Goal: Manage account settings

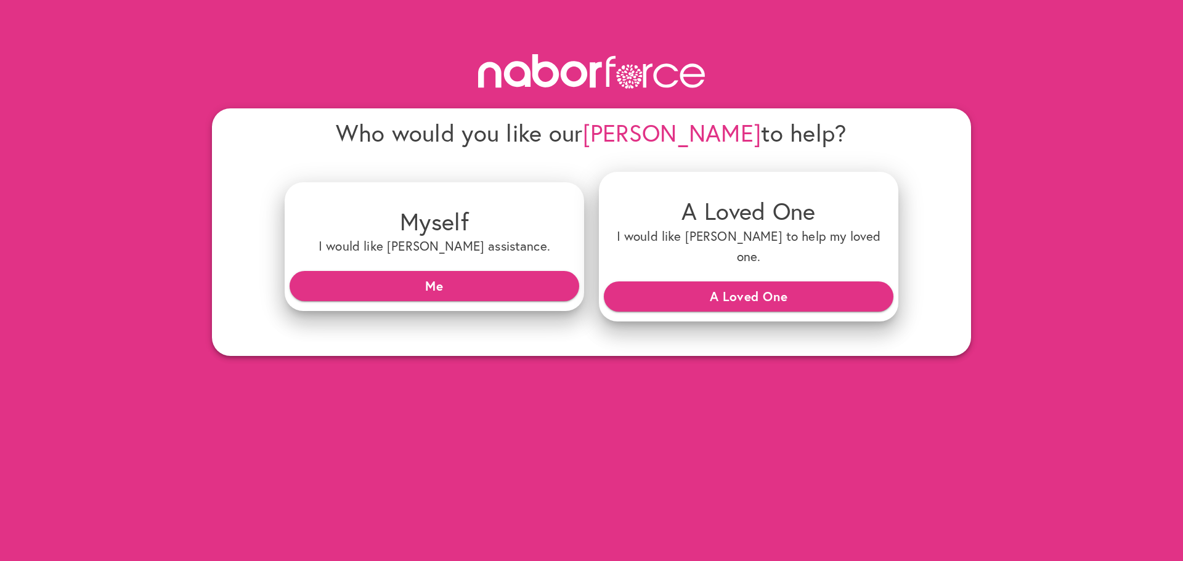
click at [1002, 92] on div "Who would you like our [PERSON_NAME] to help? Myself I would like [PERSON_NAME]…" at bounding box center [591, 178] width 1183 height 356
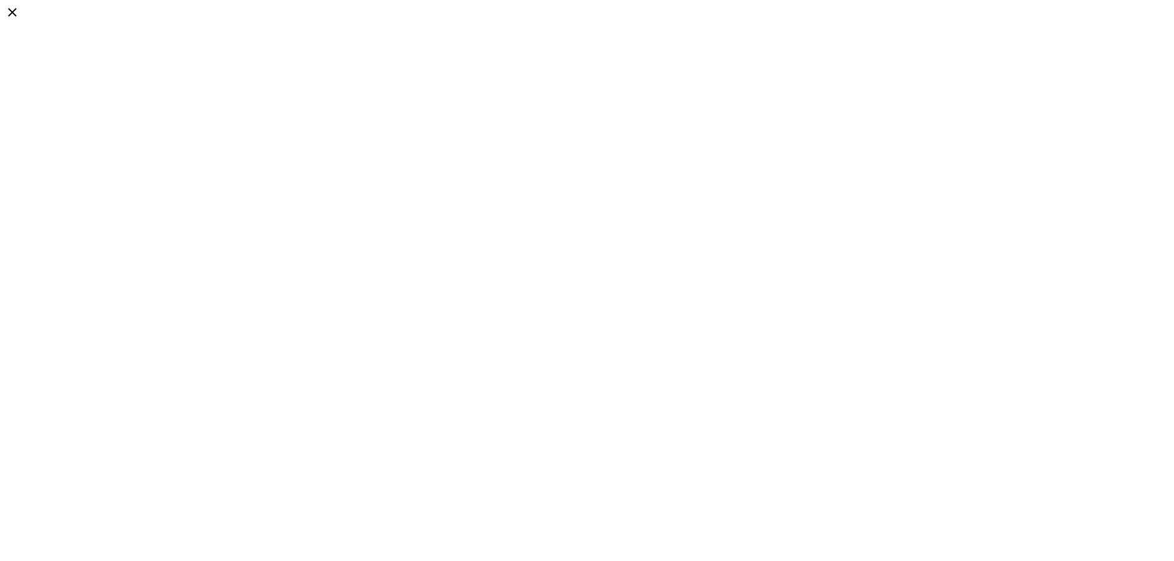
select select "*"
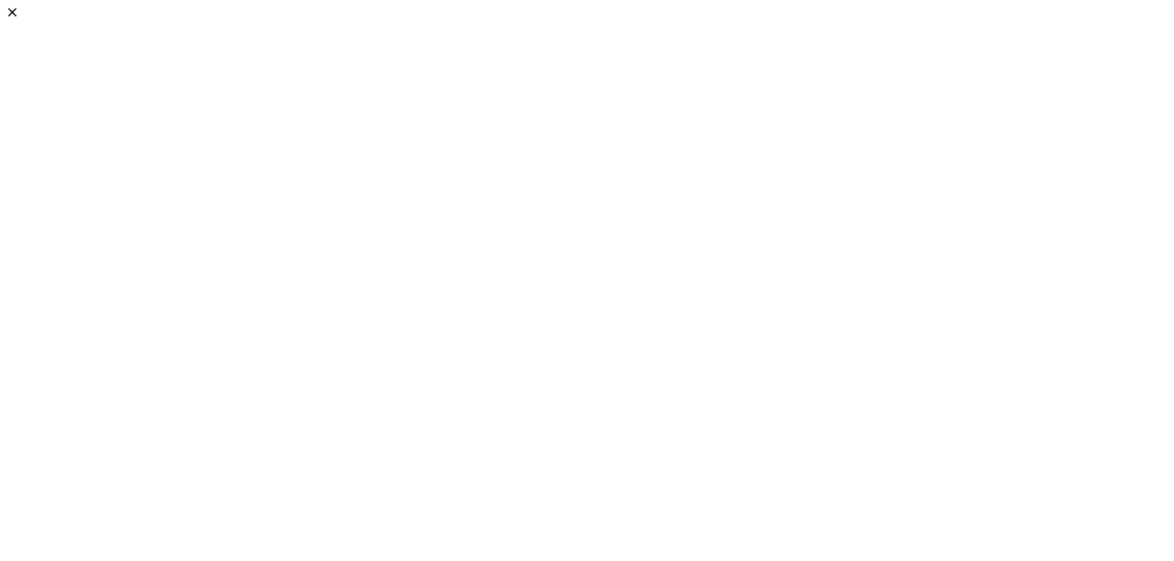
select select "*"
